Goal: Information Seeking & Learning: Learn about a topic

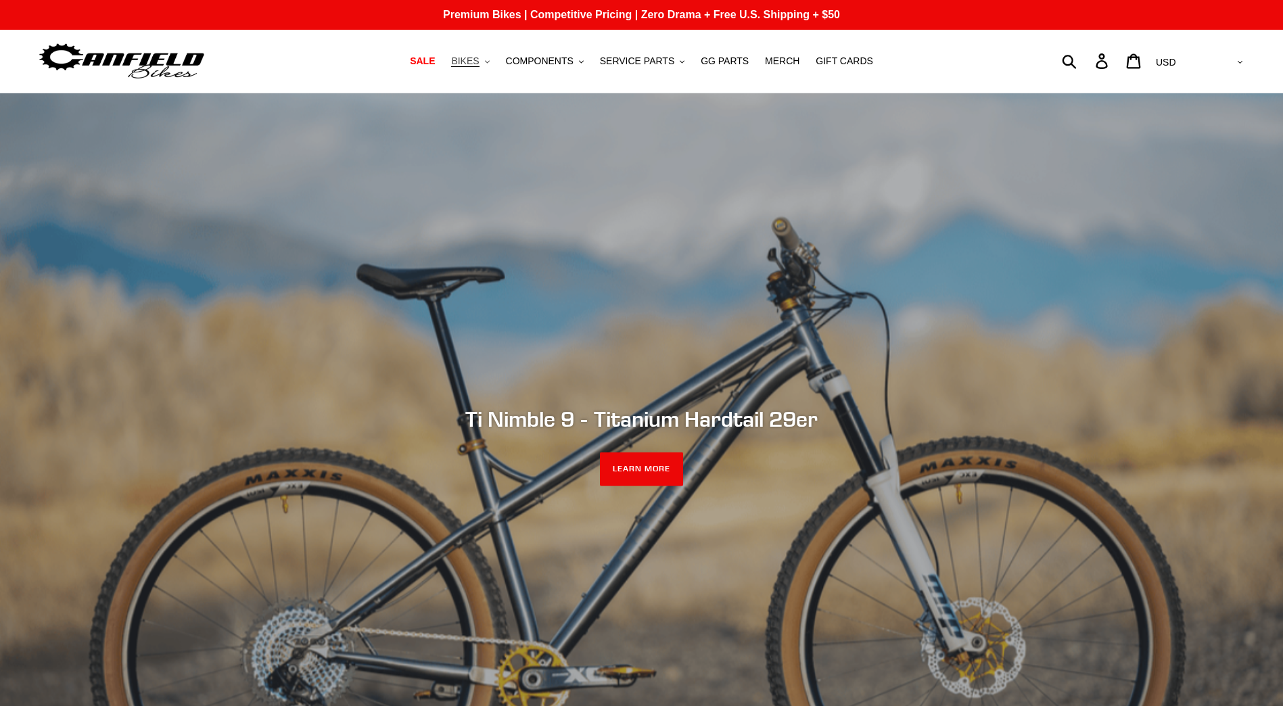
click at [490, 62] on icon ".cls-1{fill:#231f20}" at bounding box center [487, 62] width 5 height 5
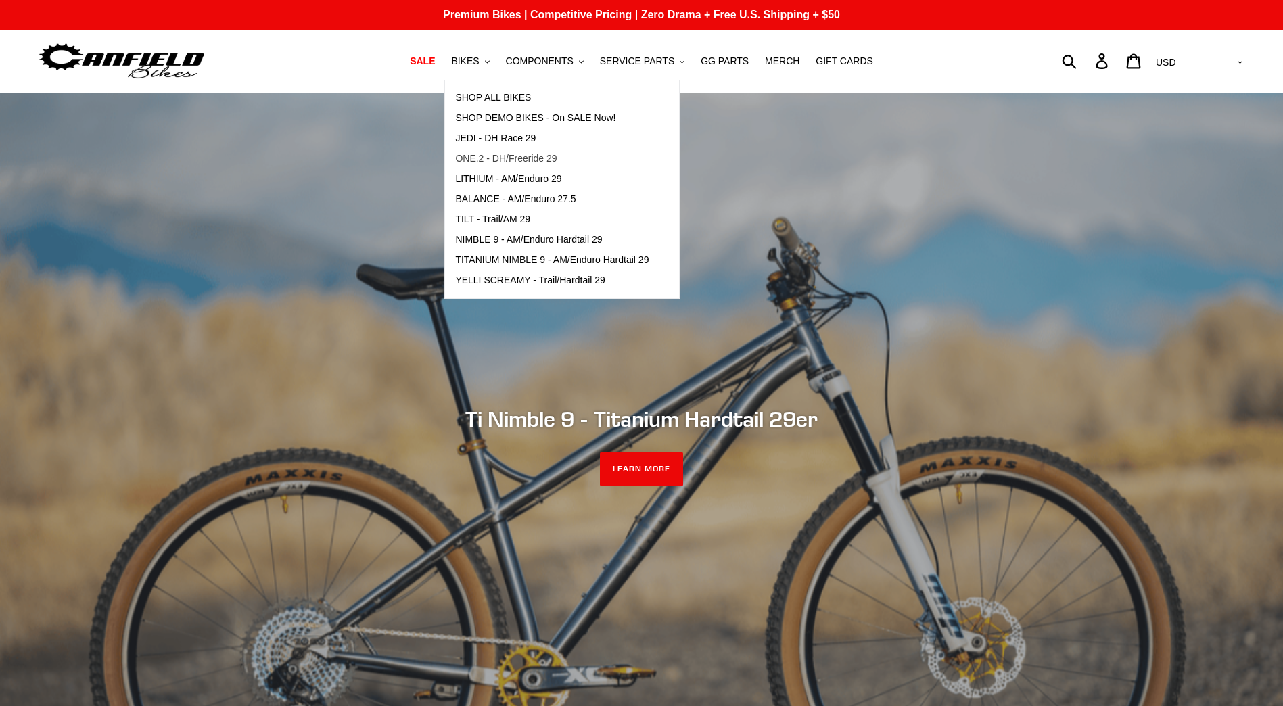
click at [505, 155] on span "ONE.2 - DH/Freeride 29" at bounding box center [505, 159] width 101 height 12
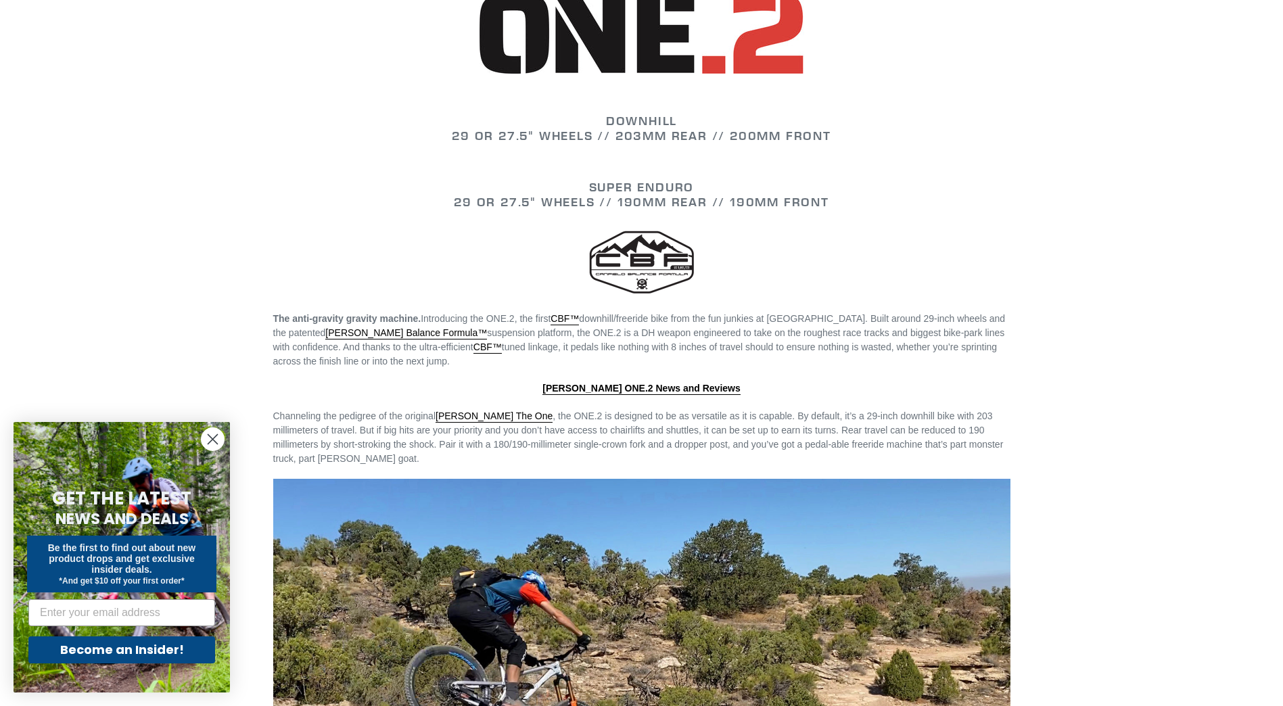
scroll to position [1790, 0]
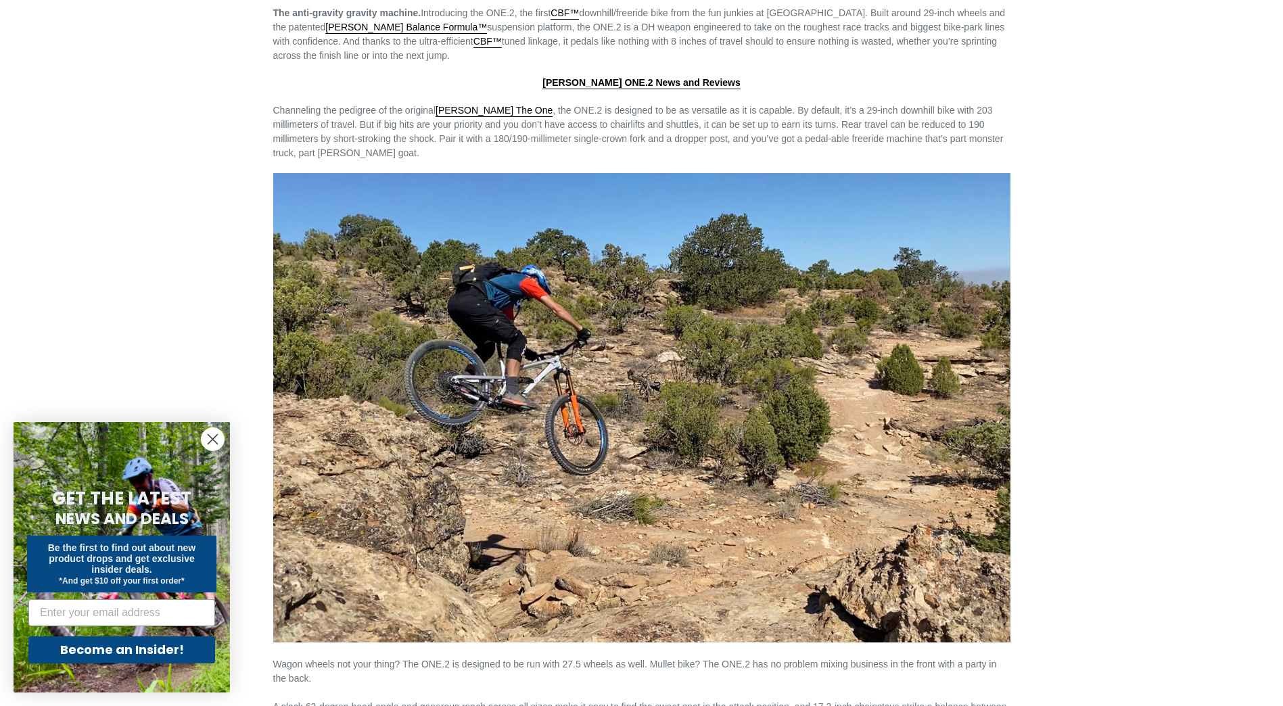
click at [206, 442] on circle "Close dialog" at bounding box center [213, 439] width 22 height 22
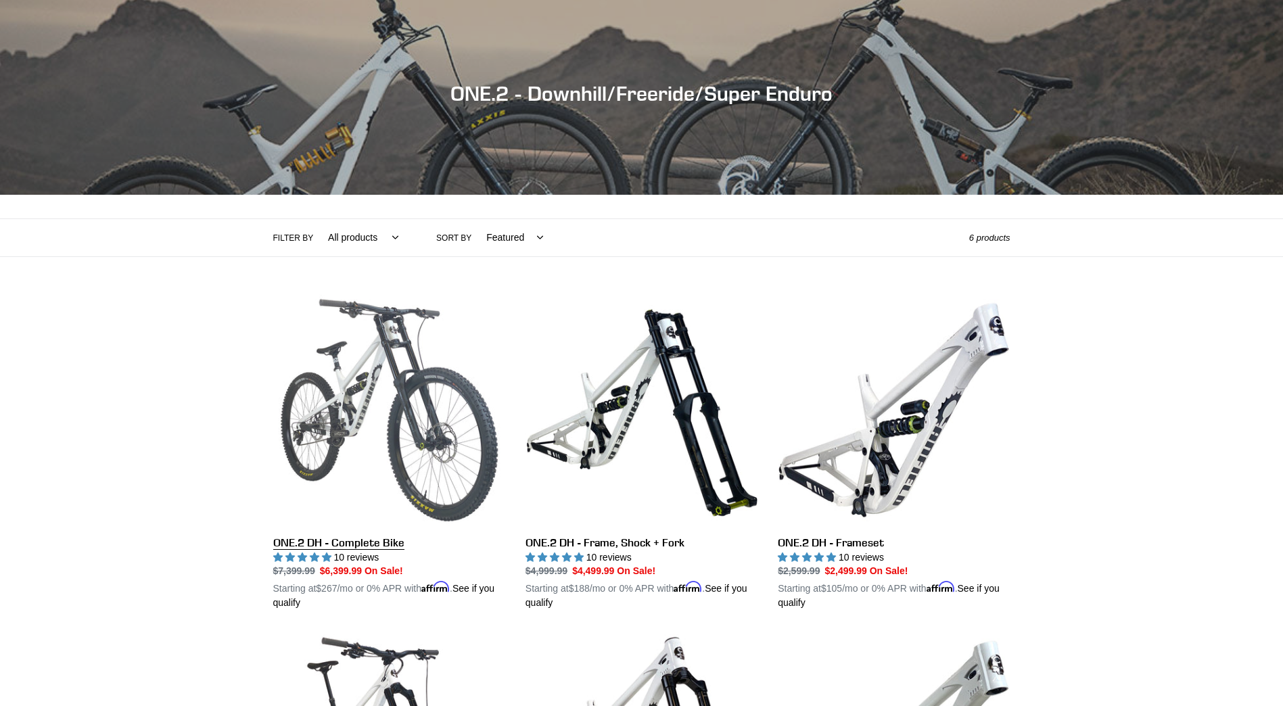
scroll to position [0, 0]
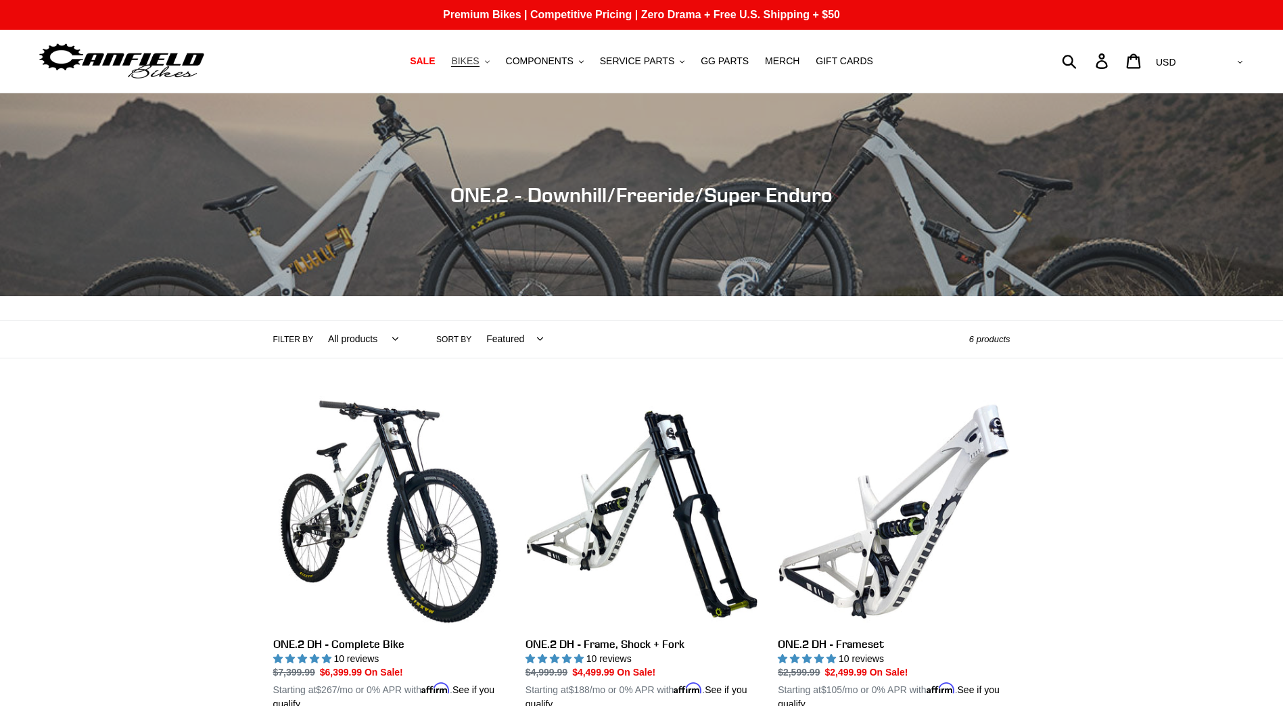
click at [493, 62] on button "BIKES .cls-1{fill:#231f20}" at bounding box center [470, 61] width 51 height 18
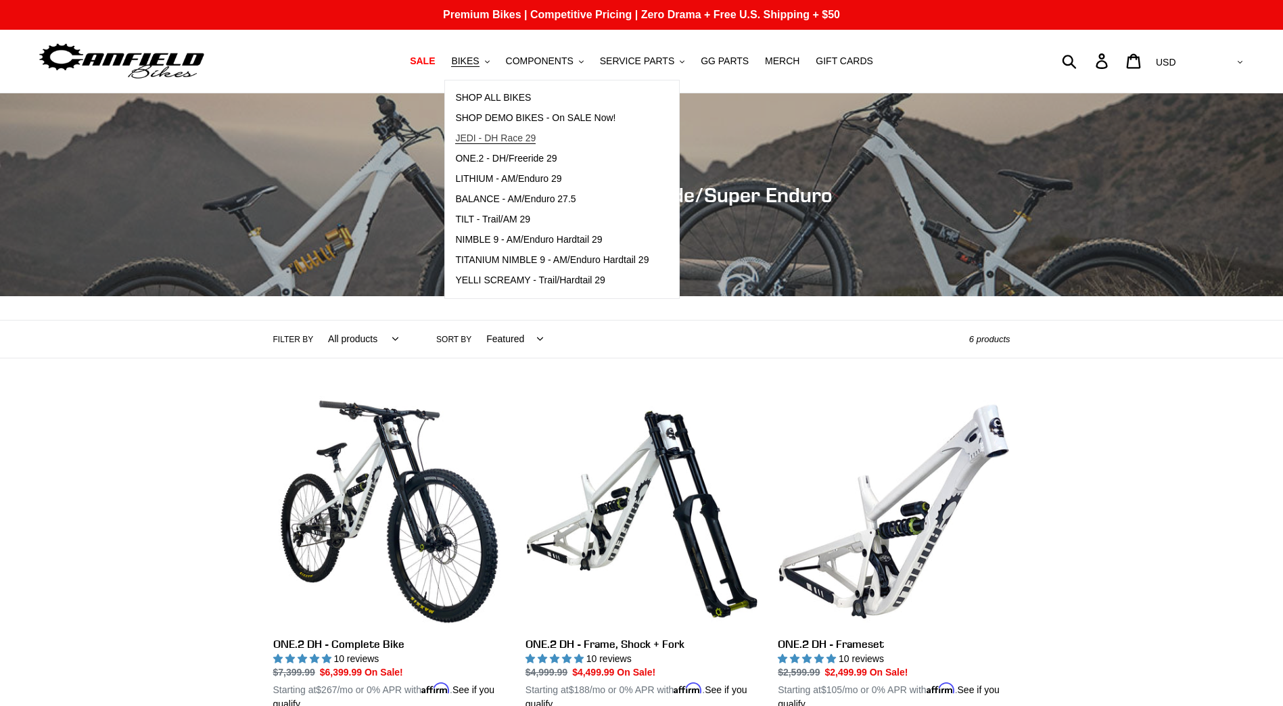
click at [497, 131] on link "JEDI - DH Race 29" at bounding box center [552, 139] width 214 height 20
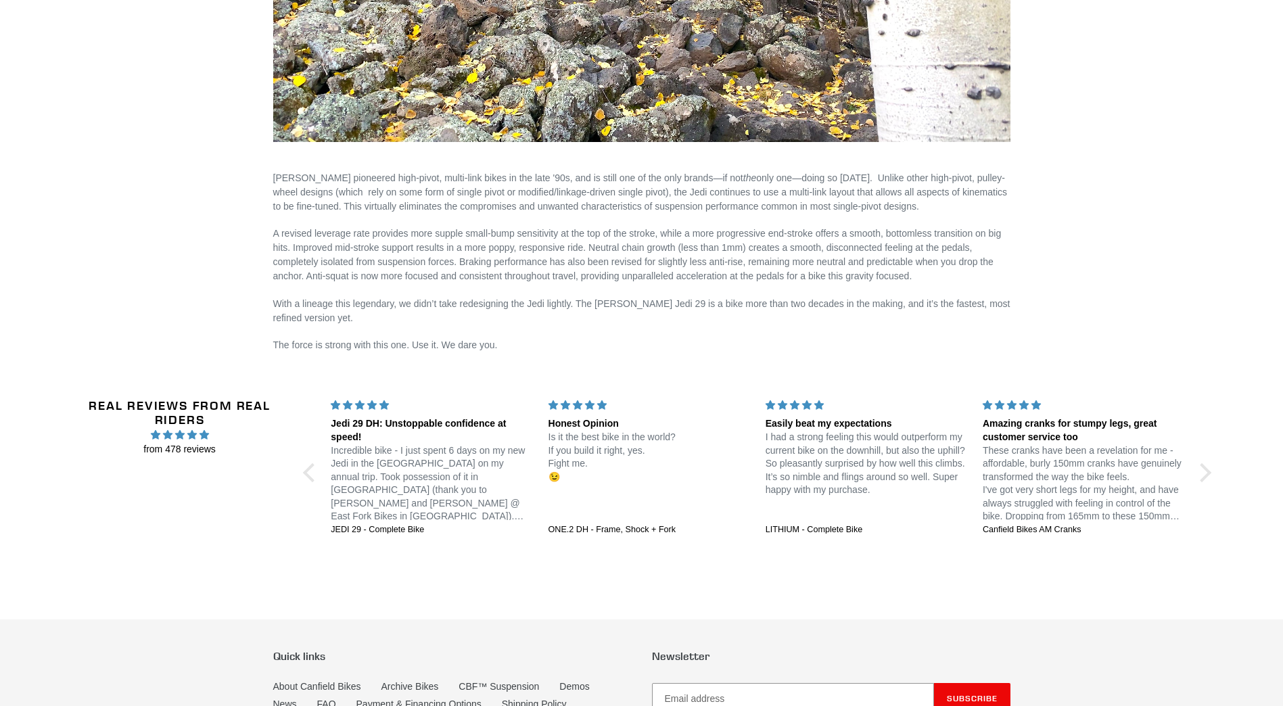
scroll to position [2387, 0]
